Goal: Task Accomplishment & Management: Manage account settings

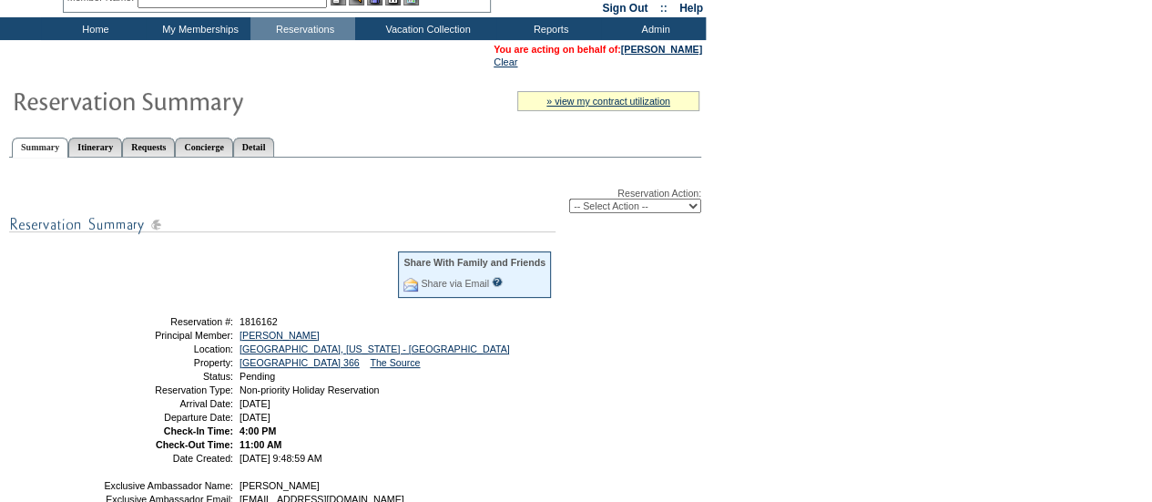
scroll to position [82, 0]
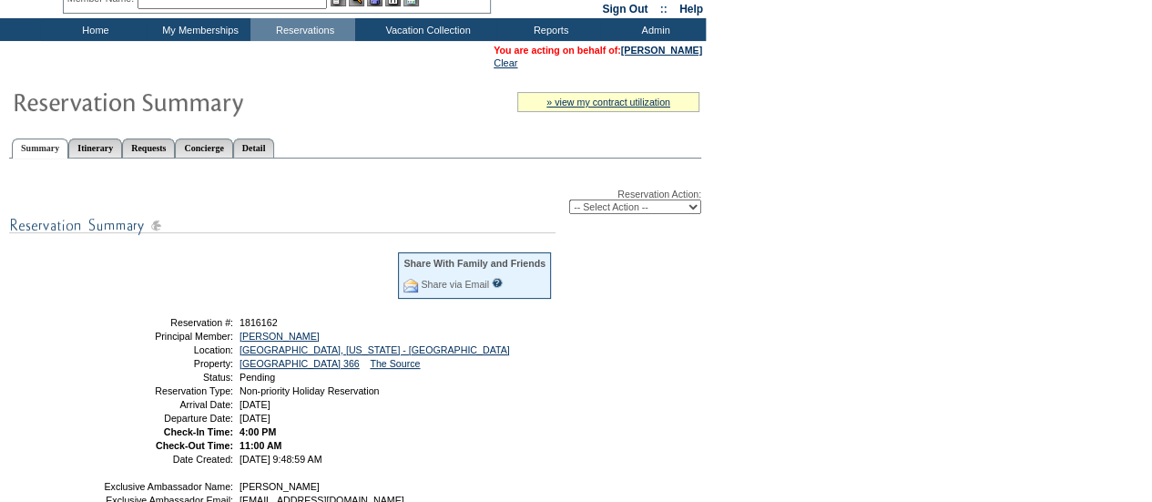
click at [649, 204] on select "-- Select Action -- Modify Reservation Dates Modify Reservation Cost Modify Occ…" at bounding box center [635, 206] width 132 height 15
select select "ConfirmRes"
click at [569, 201] on select "-- Select Action -- Modify Reservation Dates Modify Reservation Cost Modify Occ…" at bounding box center [635, 206] width 132 height 15
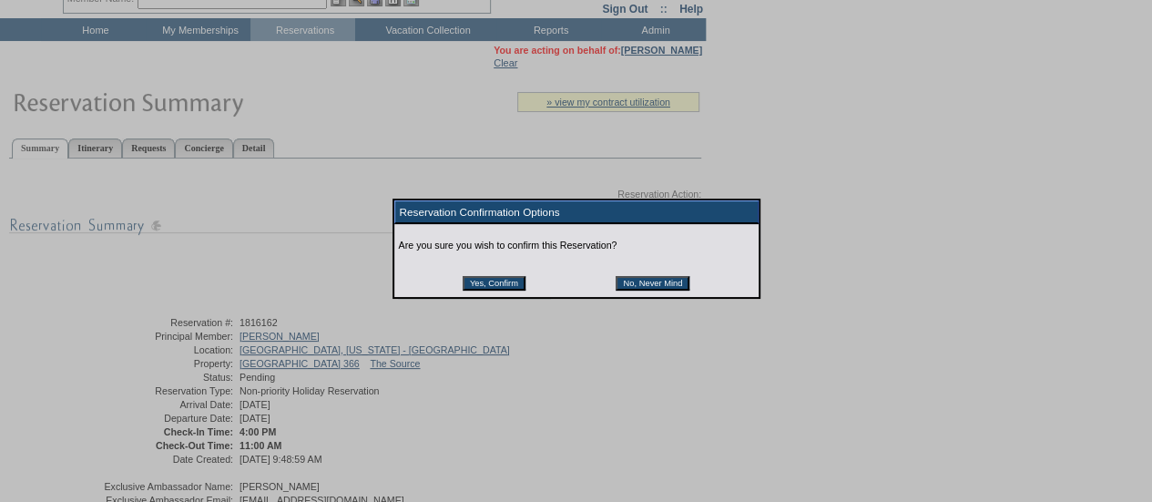
click at [499, 290] on input "Yes, Confirm" at bounding box center [494, 283] width 63 height 15
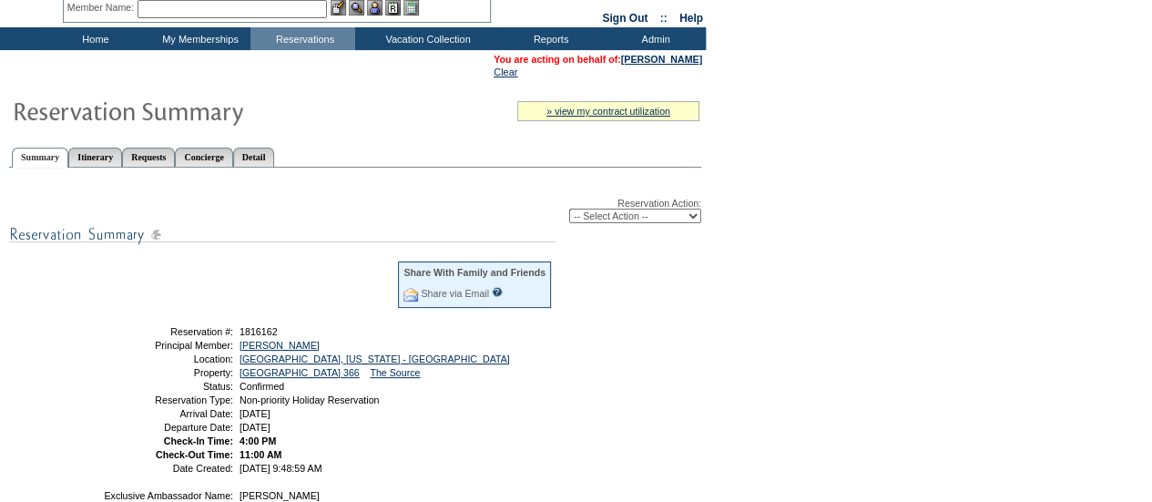
scroll to position [70, 0]
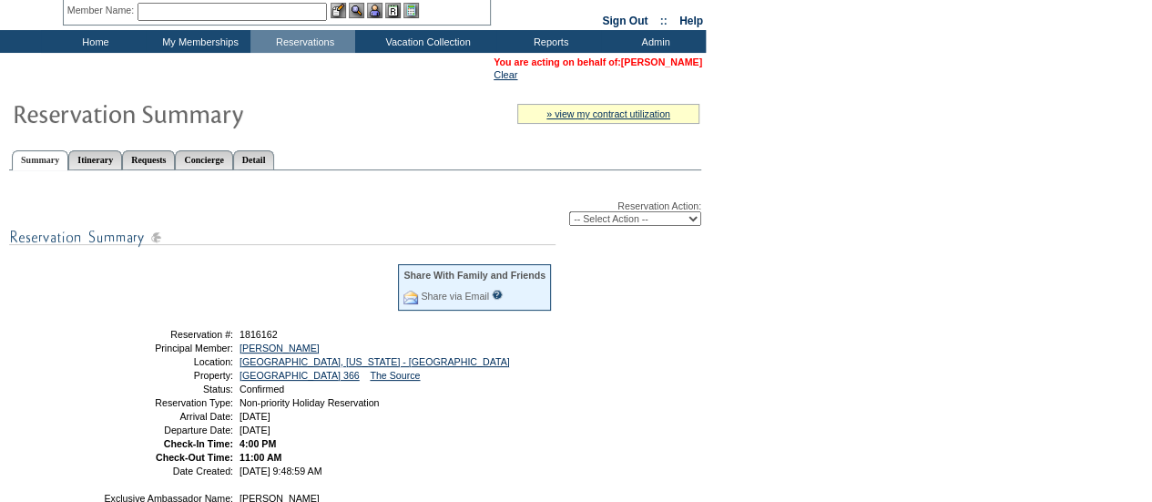
click at [636, 62] on link "[PERSON_NAME]" at bounding box center [661, 61] width 81 height 11
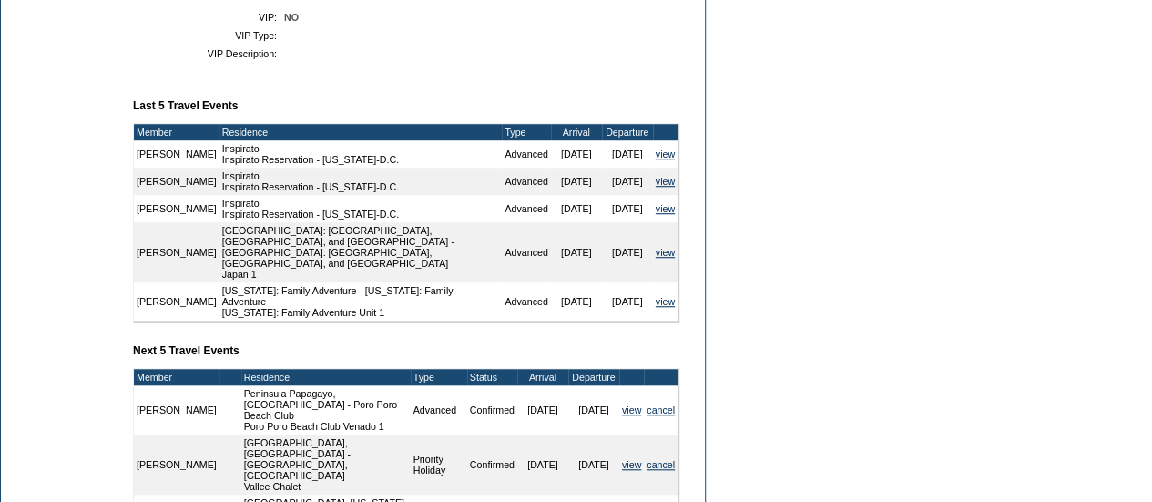
scroll to position [817, 0]
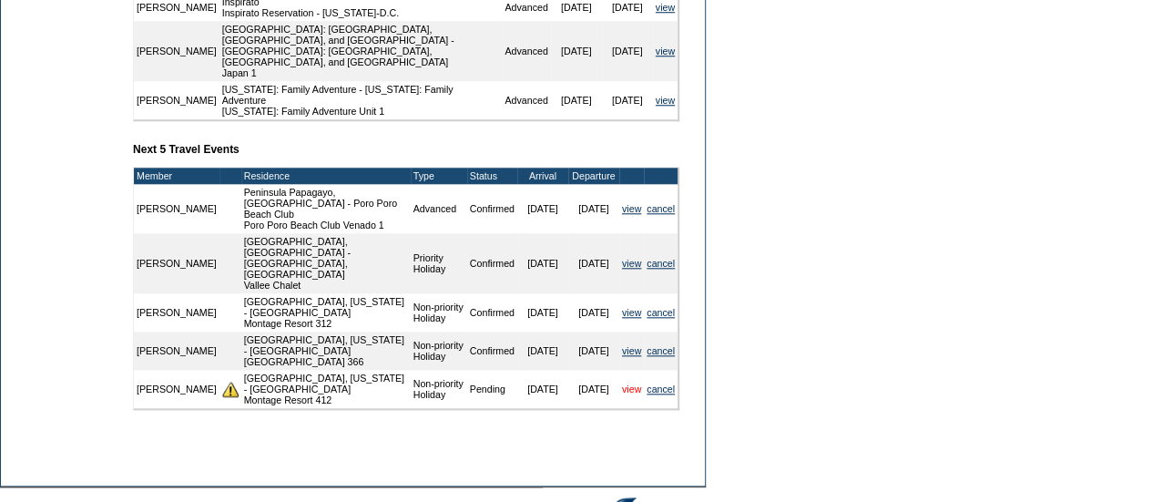
click at [628, 383] on link "view" at bounding box center [631, 388] width 19 height 11
